Goal: Information Seeking & Learning: Learn about a topic

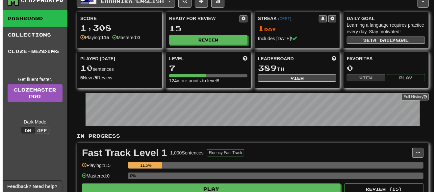
scroll to position [23, 0]
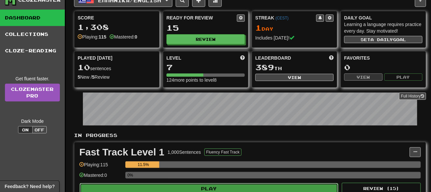
click at [246, 185] on button "Play" at bounding box center [209, 188] width 259 height 11
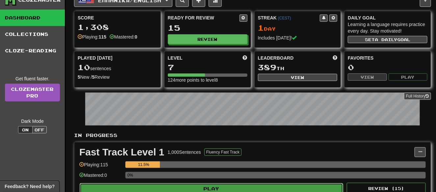
select select "**"
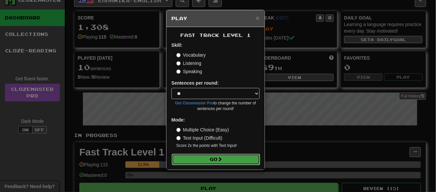
click at [230, 159] on button "Go" at bounding box center [216, 159] width 88 height 11
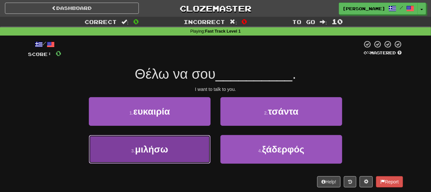
click at [198, 151] on button "3 . μιλήσω" at bounding box center [150, 149] width 122 height 29
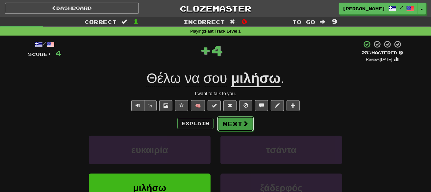
click at [228, 121] on button "Next" at bounding box center [235, 123] width 37 height 15
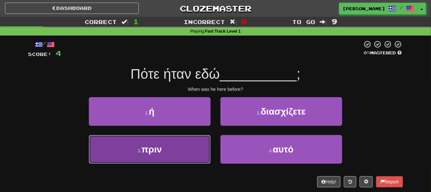
click at [190, 144] on button "3 . πριν" at bounding box center [150, 149] width 122 height 29
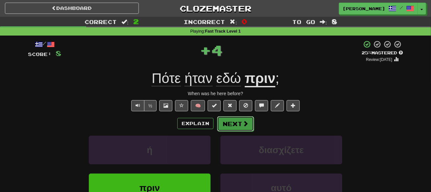
click at [219, 126] on button "Next" at bounding box center [235, 123] width 37 height 15
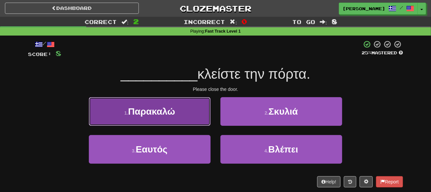
click at [197, 122] on button "1 . Παρακαλώ" at bounding box center [150, 111] width 122 height 29
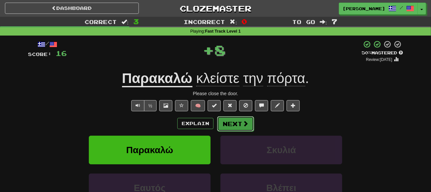
click at [217, 120] on button "Next" at bounding box center [235, 123] width 37 height 15
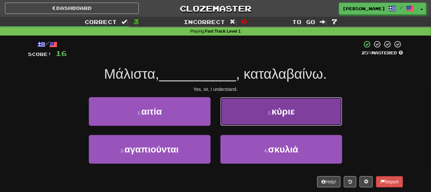
click at [231, 123] on button "2 . κύριε" at bounding box center [282, 111] width 122 height 29
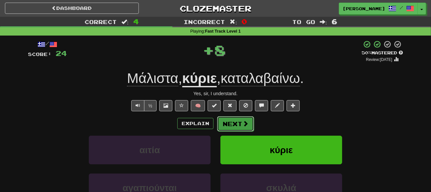
click at [228, 122] on button "Next" at bounding box center [235, 123] width 37 height 15
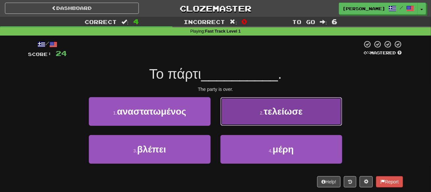
click at [224, 116] on button "2 . τελείωσε" at bounding box center [282, 111] width 122 height 29
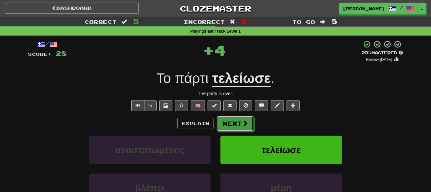
click at [224, 116] on button "Next" at bounding box center [235, 123] width 37 height 15
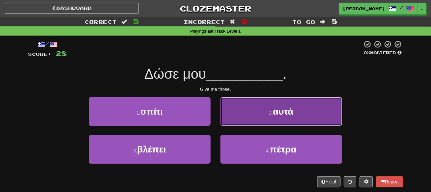
click at [224, 116] on button "2 . αυτά" at bounding box center [282, 111] width 122 height 29
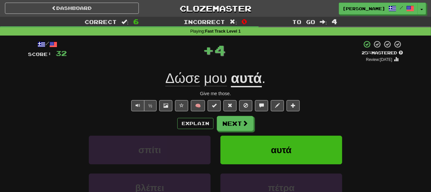
click at [224, 114] on div "/ Score: 32 + 4 25 % Mastered Review: [DATE] Δώσε μου αυτά . Give me those. ½ 🧠…" at bounding box center [215, 138] width 375 height 196
click at [212, 114] on div "/ Score: 32 + 4 25 % Mastered Review: [DATE] Δώσε μου αυτά . Give me those. ½ 🧠…" at bounding box center [215, 138] width 375 height 196
click at [222, 116] on button "Next" at bounding box center [235, 123] width 37 height 15
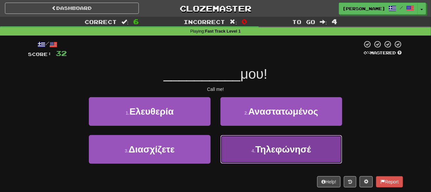
click at [237, 147] on button "4 . Τηλεφώνησέ" at bounding box center [282, 149] width 122 height 29
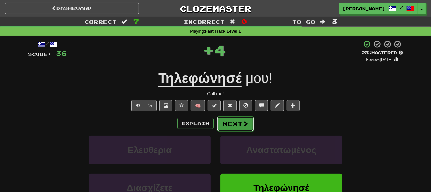
click at [232, 129] on button "Next" at bounding box center [235, 123] width 37 height 15
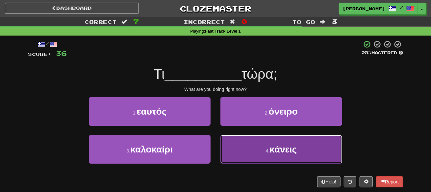
click at [229, 142] on button "4 . κάνεις" at bounding box center [282, 149] width 122 height 29
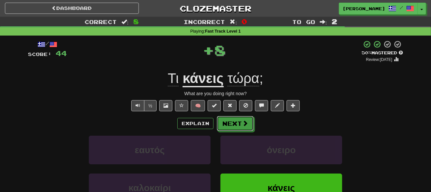
click at [230, 130] on button "Next" at bounding box center [235, 123] width 37 height 15
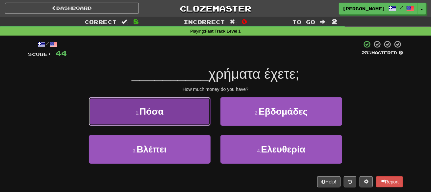
click at [173, 121] on button "1 . Πόσα" at bounding box center [150, 111] width 122 height 29
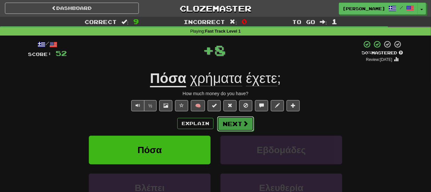
click at [241, 122] on button "Next" at bounding box center [235, 123] width 37 height 15
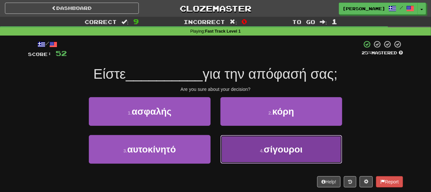
click at [260, 147] on button "4 . σίγουροι" at bounding box center [282, 149] width 122 height 29
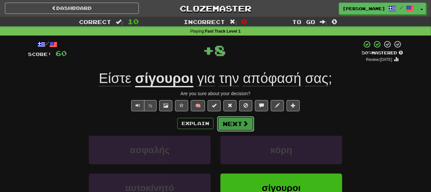
click at [246, 129] on button "Next" at bounding box center [235, 123] width 37 height 15
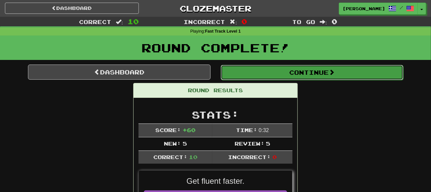
click at [265, 73] on button "Continue" at bounding box center [312, 72] width 183 height 15
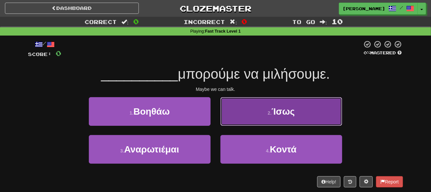
click at [241, 115] on button "2 . Ίσως" at bounding box center [282, 111] width 122 height 29
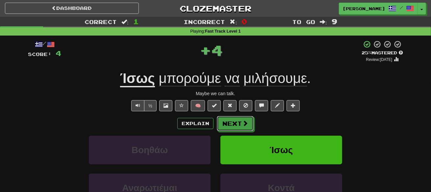
click at [241, 116] on button "Next" at bounding box center [235, 123] width 37 height 15
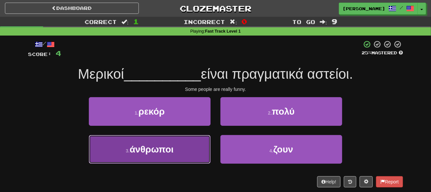
click at [204, 141] on button "3 . άνθρωποι" at bounding box center [150, 149] width 122 height 29
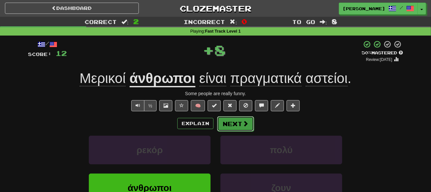
click at [235, 116] on button "Next" at bounding box center [235, 123] width 37 height 15
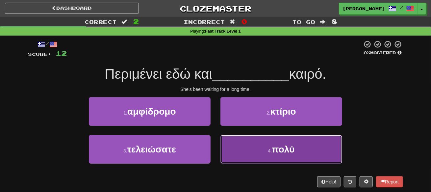
click at [234, 141] on button "4 . πολύ" at bounding box center [282, 149] width 122 height 29
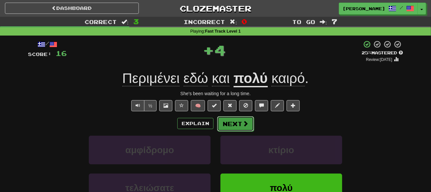
click at [238, 119] on button "Next" at bounding box center [235, 123] width 37 height 15
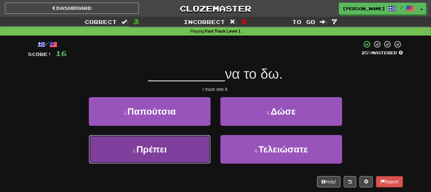
click at [206, 138] on button "3 . [GEOGRAPHIC_DATA]" at bounding box center [150, 149] width 122 height 29
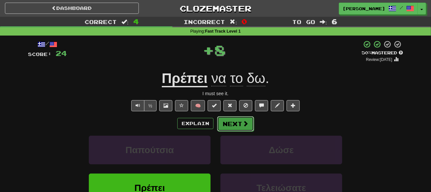
click at [229, 122] on button "Next" at bounding box center [235, 123] width 37 height 15
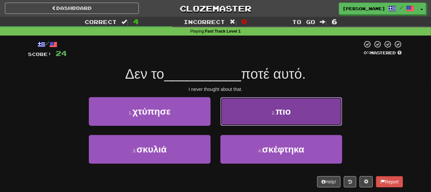
click at [226, 120] on button "2 . πιο" at bounding box center [282, 111] width 122 height 29
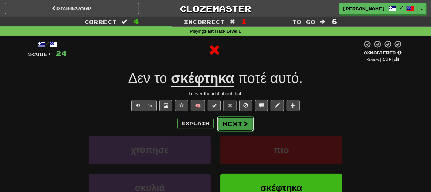
click at [226, 121] on button "Next" at bounding box center [235, 123] width 37 height 15
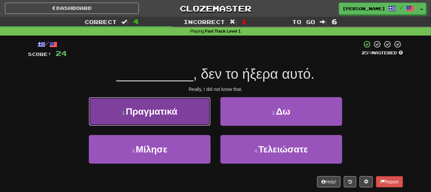
click at [207, 122] on button "1 . Πραγματικά" at bounding box center [150, 111] width 122 height 29
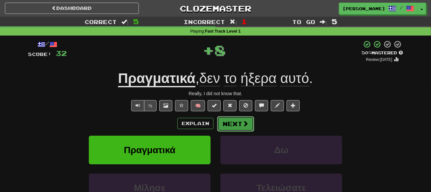
click at [236, 120] on button "Next" at bounding box center [235, 123] width 37 height 15
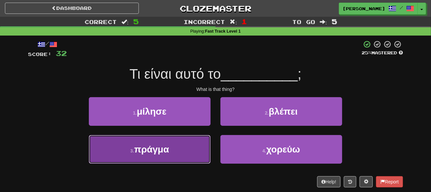
click at [205, 141] on button "3 . πράγμα" at bounding box center [150, 149] width 122 height 29
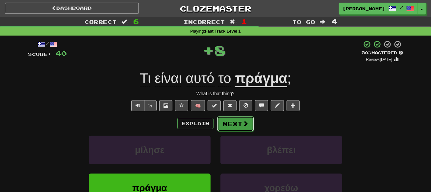
click at [232, 125] on button "Next" at bounding box center [235, 123] width 37 height 15
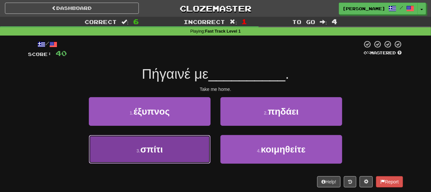
click at [196, 139] on button "3 . σπίτι" at bounding box center [150, 149] width 122 height 29
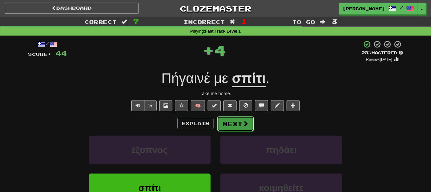
click at [231, 120] on button "Next" at bounding box center [235, 123] width 37 height 15
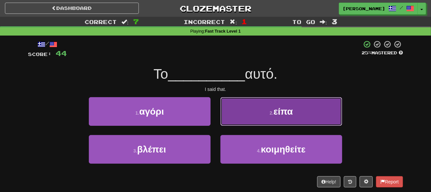
click at [230, 120] on button "2 . είπα" at bounding box center [282, 111] width 122 height 29
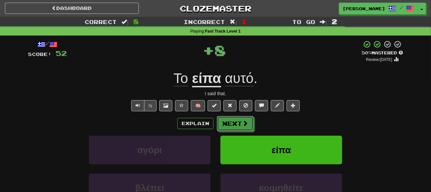
click at [230, 120] on button "Next" at bounding box center [235, 123] width 37 height 15
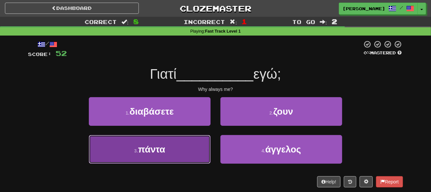
click at [201, 151] on button "3 . πάντα" at bounding box center [150, 149] width 122 height 29
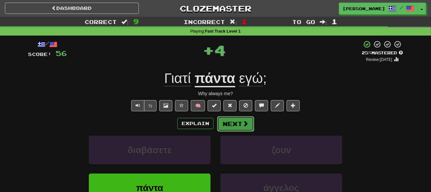
click at [229, 130] on button "Next" at bounding box center [235, 123] width 37 height 15
